Goal: Task Accomplishment & Management: Manage account settings

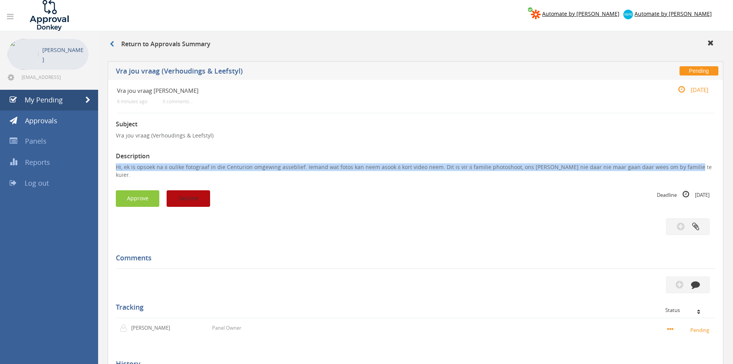
click at [208, 190] on button "Decline" at bounding box center [188, 198] width 43 height 17
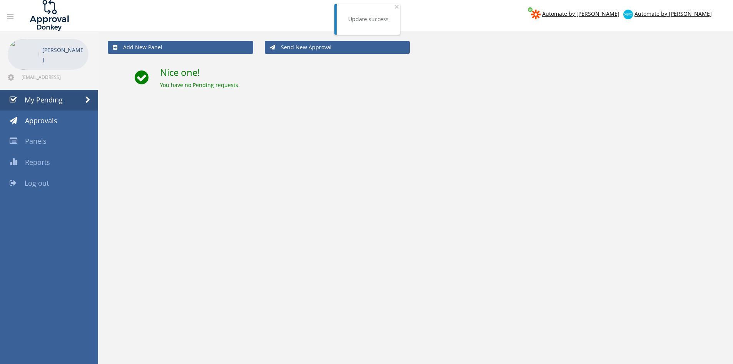
click at [37, 183] on span "Log out" at bounding box center [37, 182] width 24 height 9
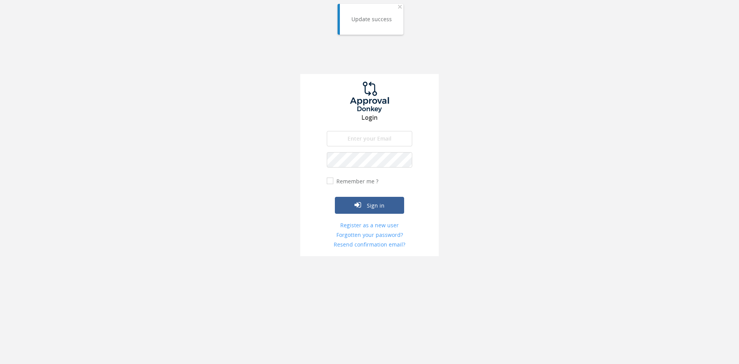
click at [372, 136] on input "email" at bounding box center [369, 138] width 85 height 15
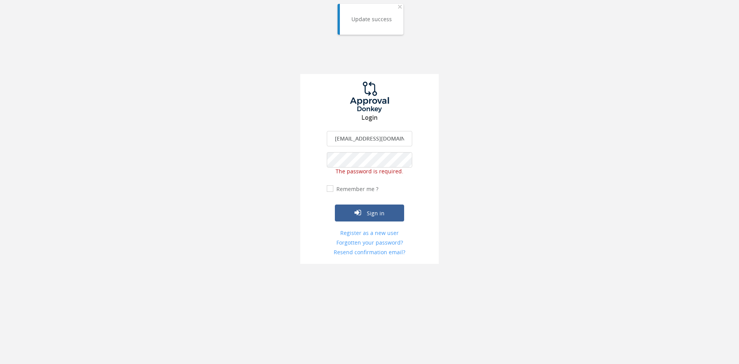
click at [369, 139] on input "[EMAIL_ADDRESS][DOMAIN_NAME]" at bounding box center [369, 138] width 85 height 15
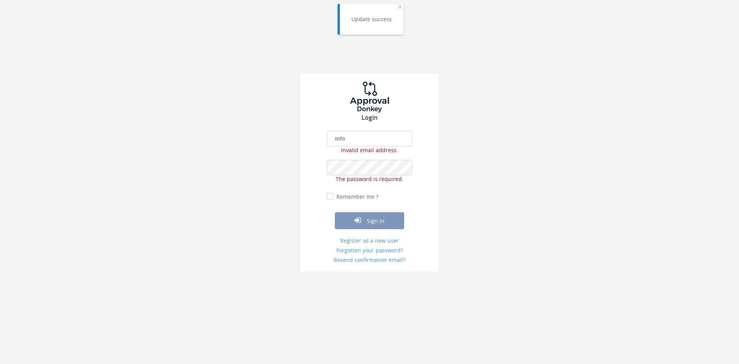
type input "[EMAIL_ADDRESS][DOMAIN_NAME]"
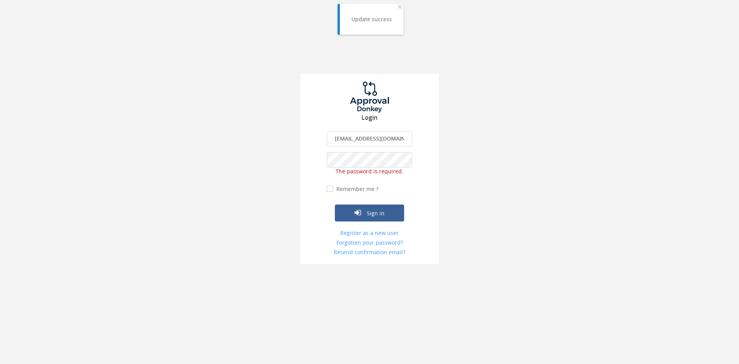
click at [375, 168] on span "The password is required." at bounding box center [370, 170] width 68 height 7
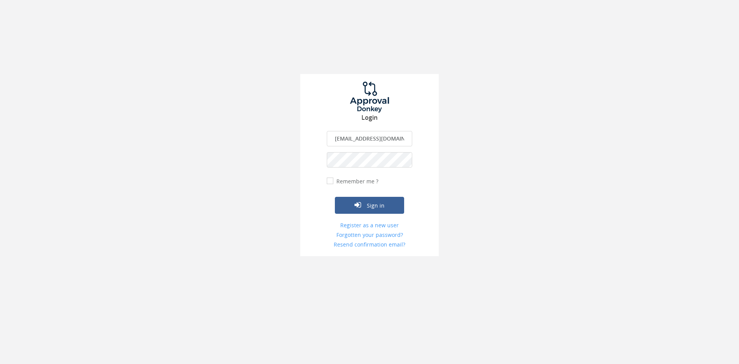
click at [335, 197] on button "Sign in" at bounding box center [369, 205] width 69 height 17
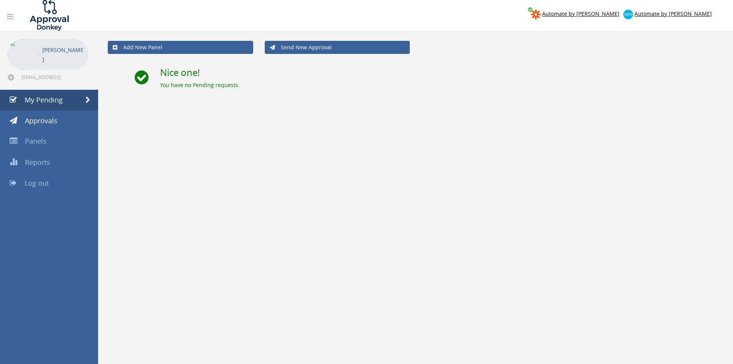
click at [47, 177] on link "Log out" at bounding box center [49, 183] width 98 height 21
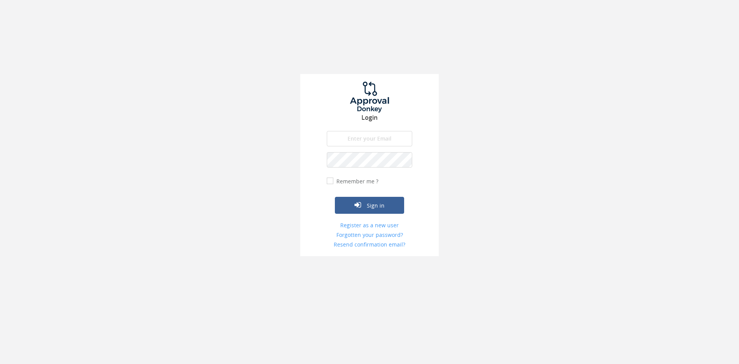
click at [361, 137] on input "email" at bounding box center [369, 138] width 85 height 15
type input "[EMAIL_ADDRESS][DOMAIN_NAME]"
click at [335, 197] on button "Sign in" at bounding box center [369, 205] width 69 height 17
